Goal: Communication & Community: Participate in discussion

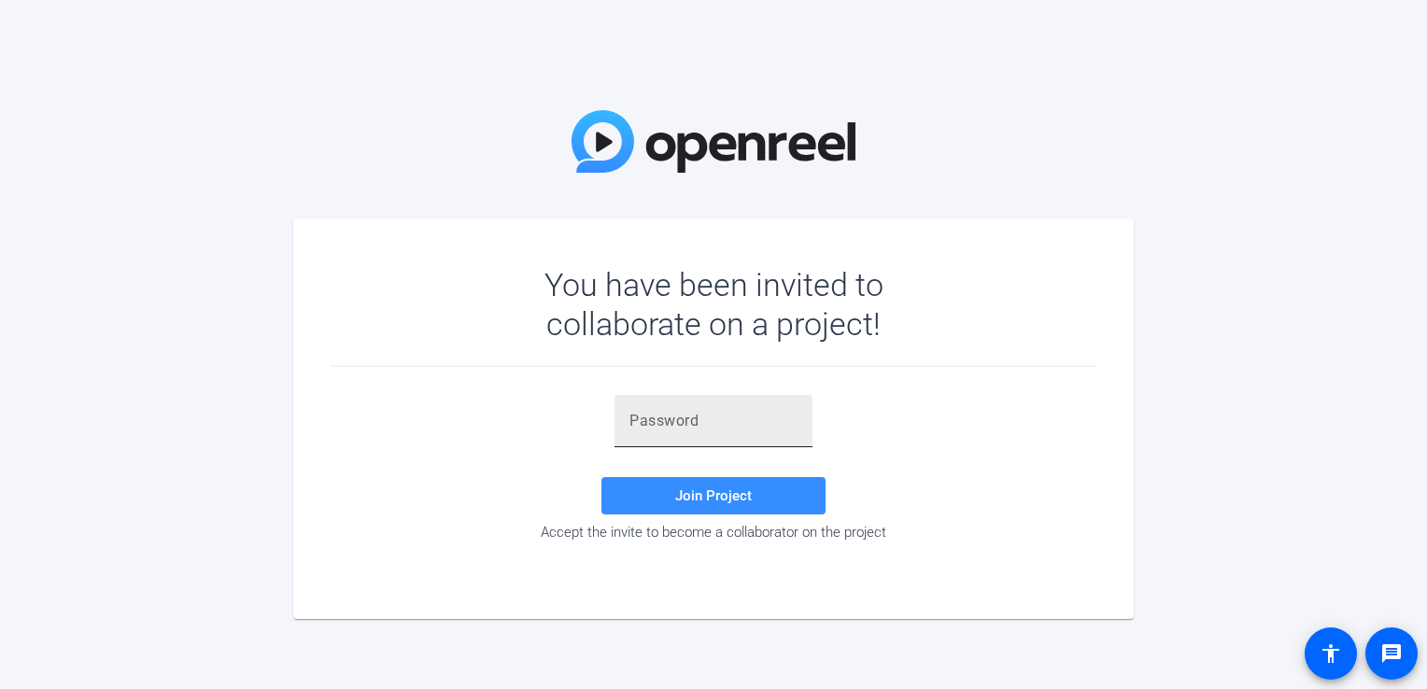
click at [688, 410] on input "text" at bounding box center [714, 421] width 168 height 22
paste input "SSkBni"
type input "SSkBni"
click at [732, 497] on span "Join Project" at bounding box center [713, 496] width 77 height 17
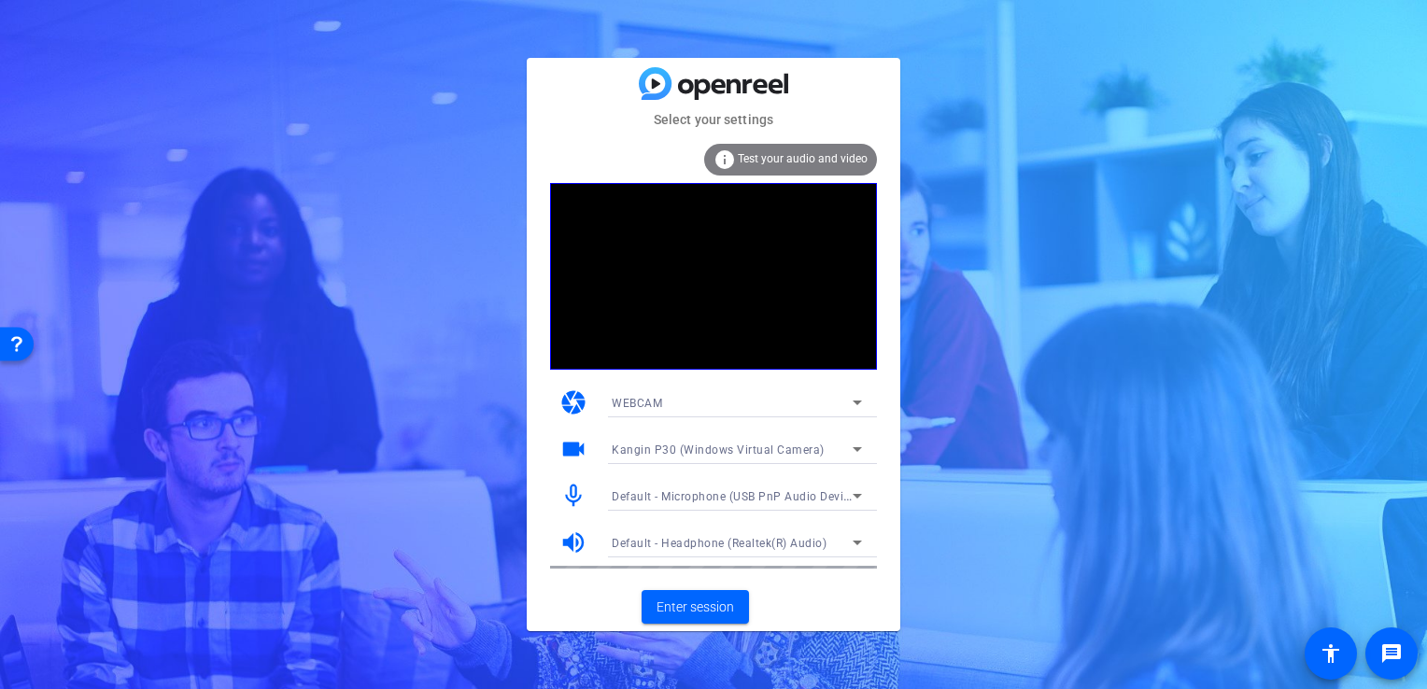
click at [690, 447] on span "Kangin P30 (Windows Virtual Camera)" at bounding box center [718, 450] width 213 height 13
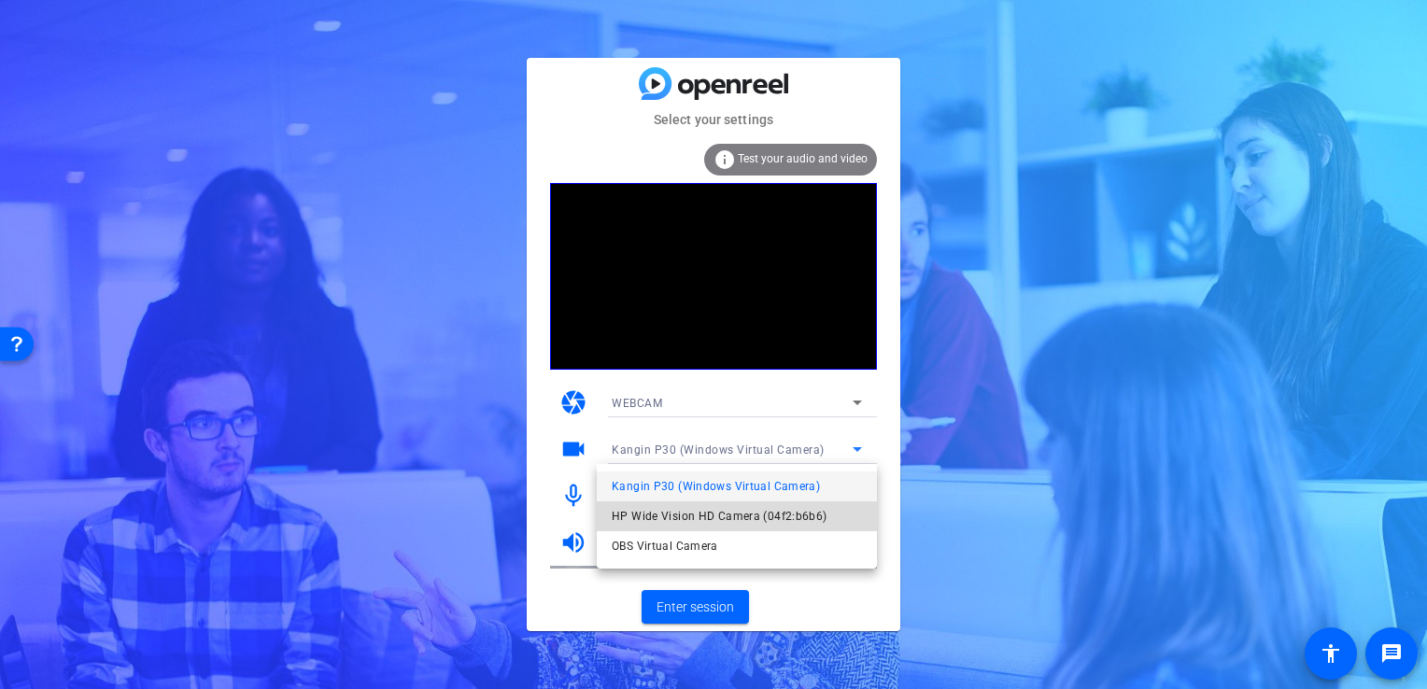
click at [58, 265] on span "HP Wide Vision HD Camera (04f2:b6b6)" at bounding box center [40, 256] width 35 height 20
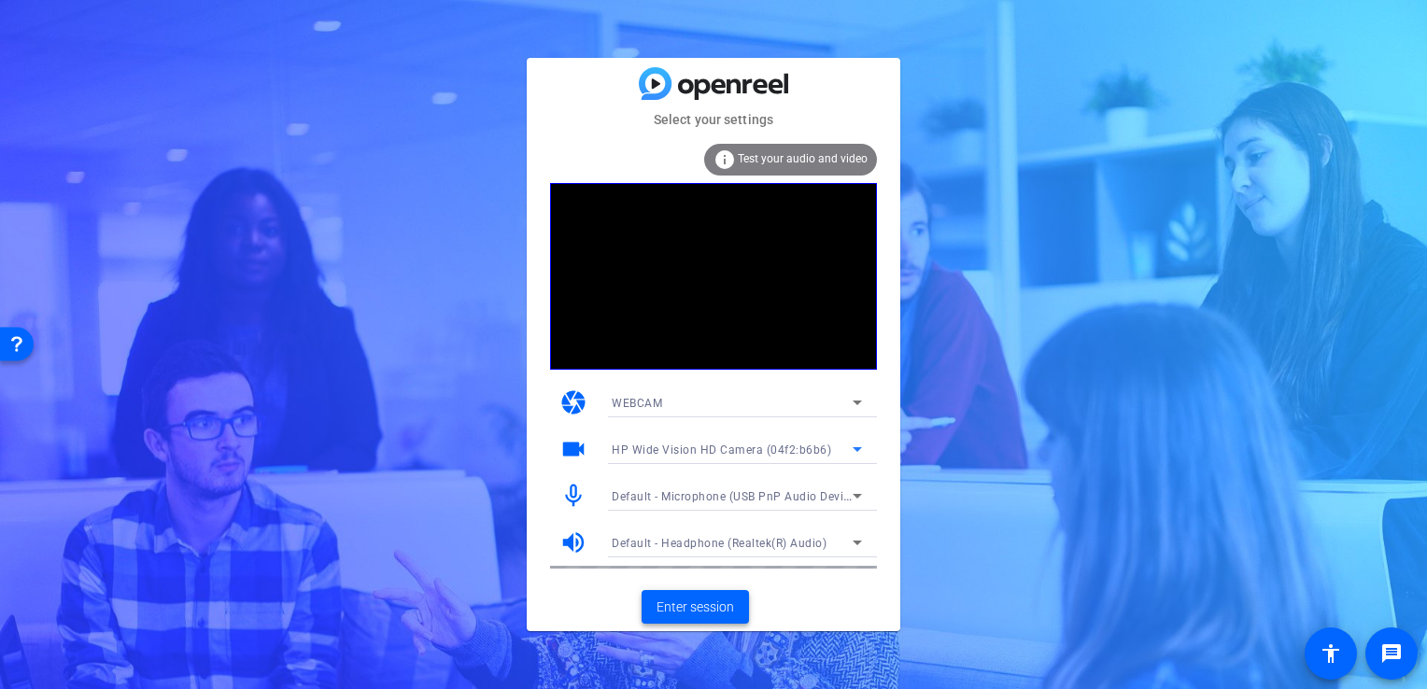
click at [673, 606] on span "Enter session" at bounding box center [696, 608] width 78 height 20
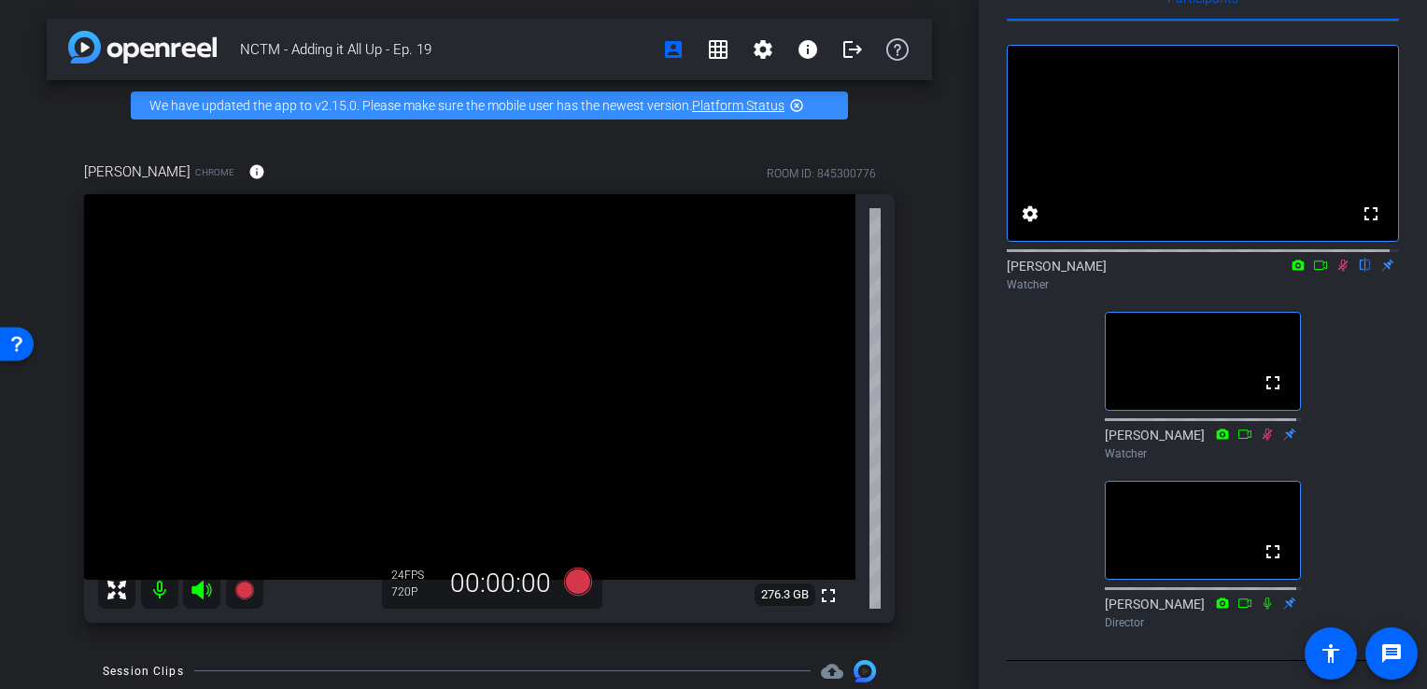
scroll to position [88, 0]
click at [1336, 259] on icon at bounding box center [1343, 265] width 15 height 13
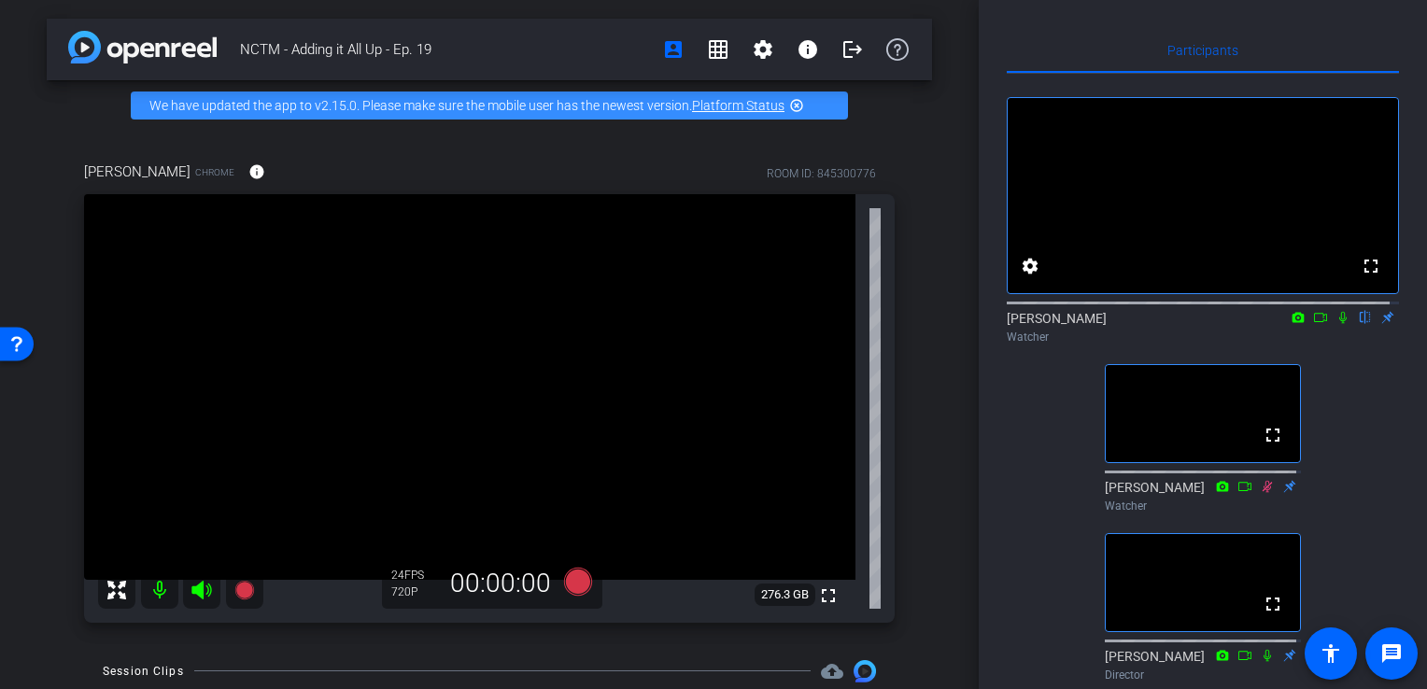
click at [1340, 324] on icon at bounding box center [1343, 318] width 7 height 12
click at [1339, 324] on icon at bounding box center [1344, 318] width 10 height 12
click at [1336, 324] on icon at bounding box center [1343, 317] width 15 height 13
click at [1339, 324] on icon at bounding box center [1344, 318] width 10 height 12
click at [1336, 324] on icon at bounding box center [1343, 317] width 15 height 13
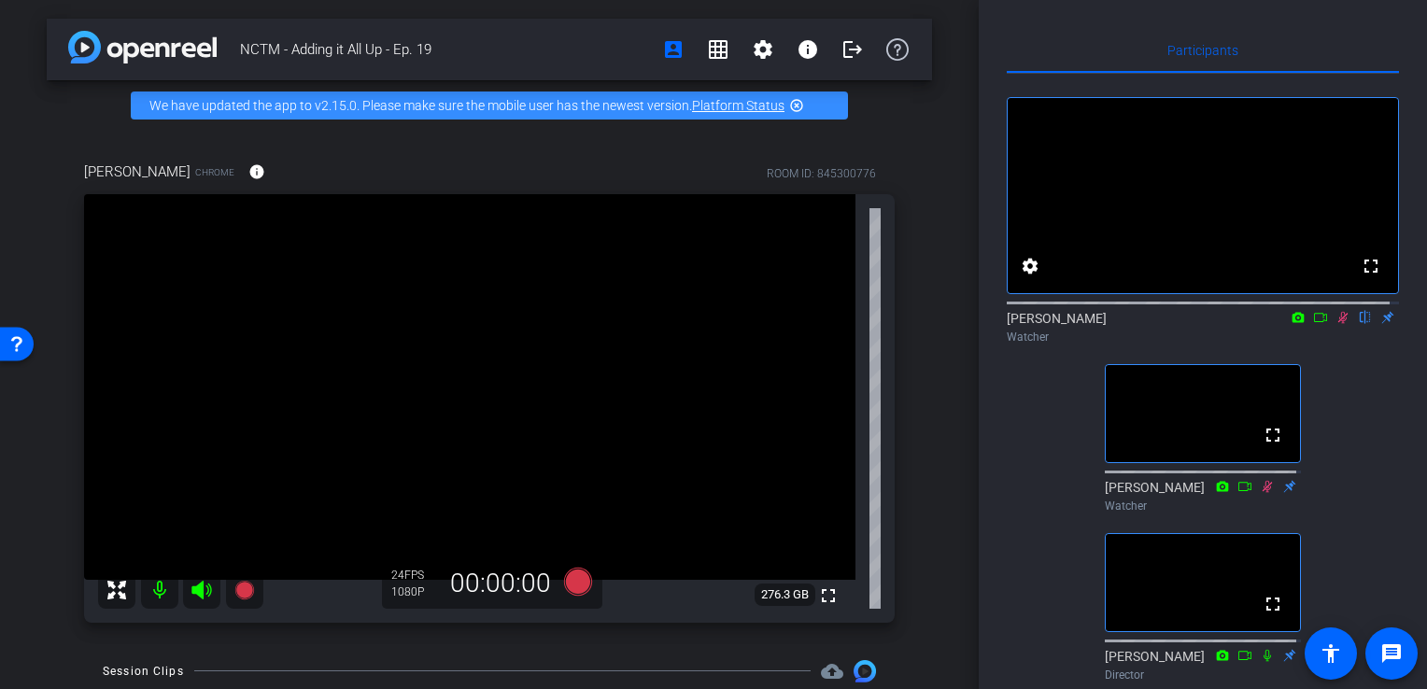
click at [1339, 324] on icon at bounding box center [1344, 318] width 10 height 12
click at [1336, 324] on icon at bounding box center [1343, 317] width 15 height 13
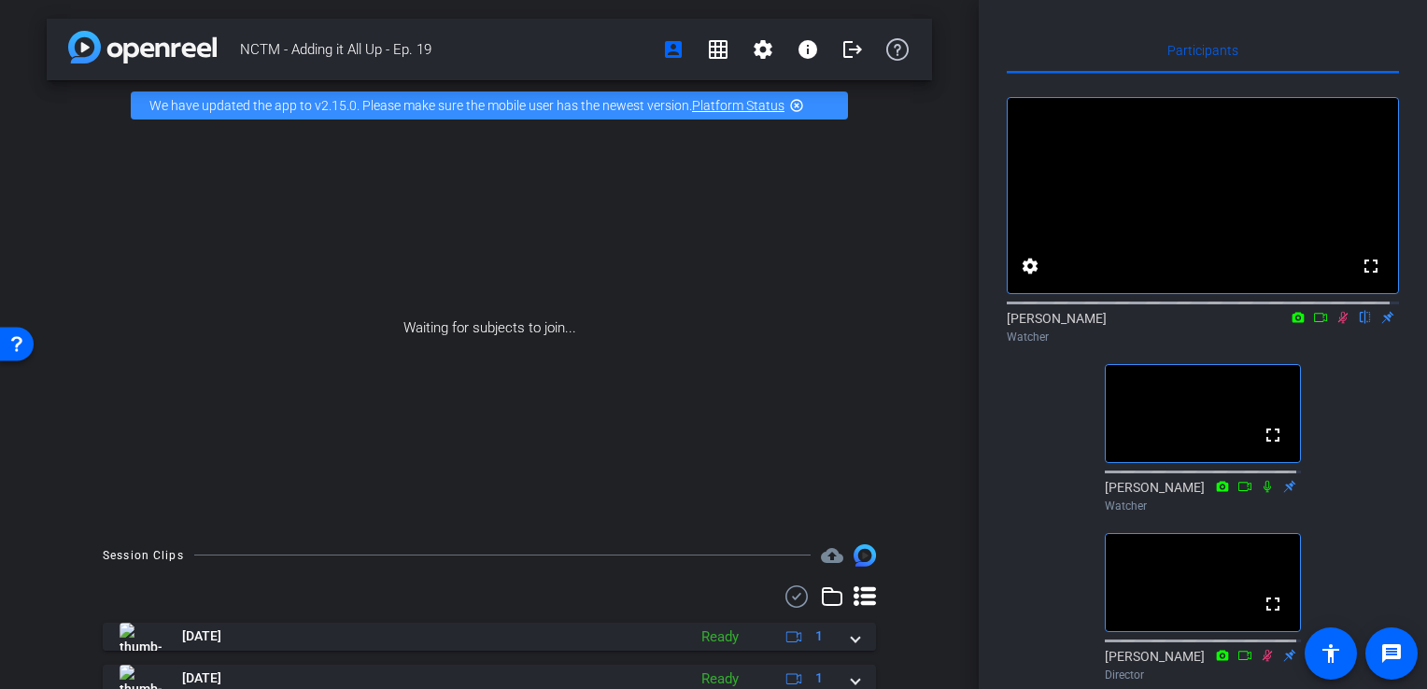
click at [1336, 324] on icon at bounding box center [1343, 317] width 15 height 13
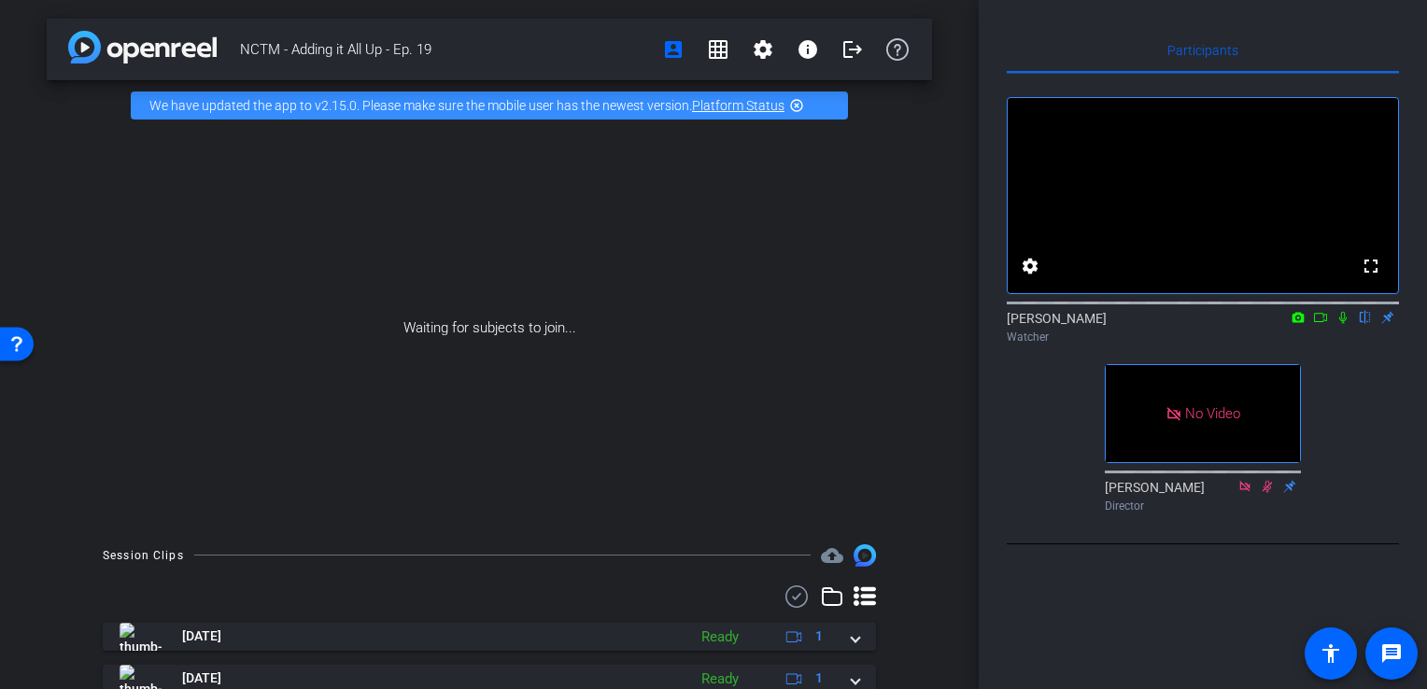
click at [1341, 324] on icon at bounding box center [1343, 317] width 15 height 13
